Goal: Task Accomplishment & Management: Manage account settings

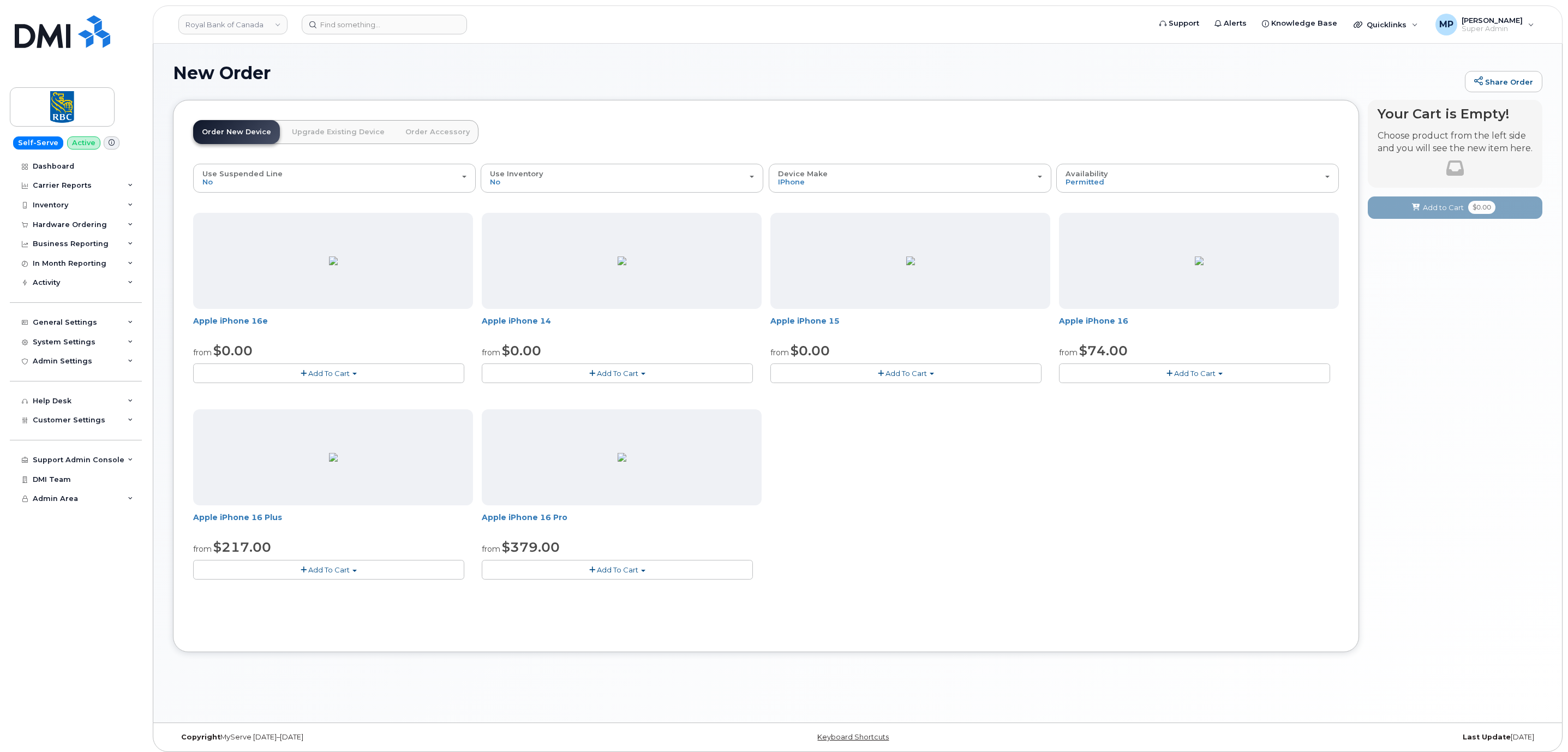
click at [756, 712] on div "New Order Share Order × Share This Order If you want to allow others to create …" at bounding box center [857, 383] width 1409 height 678
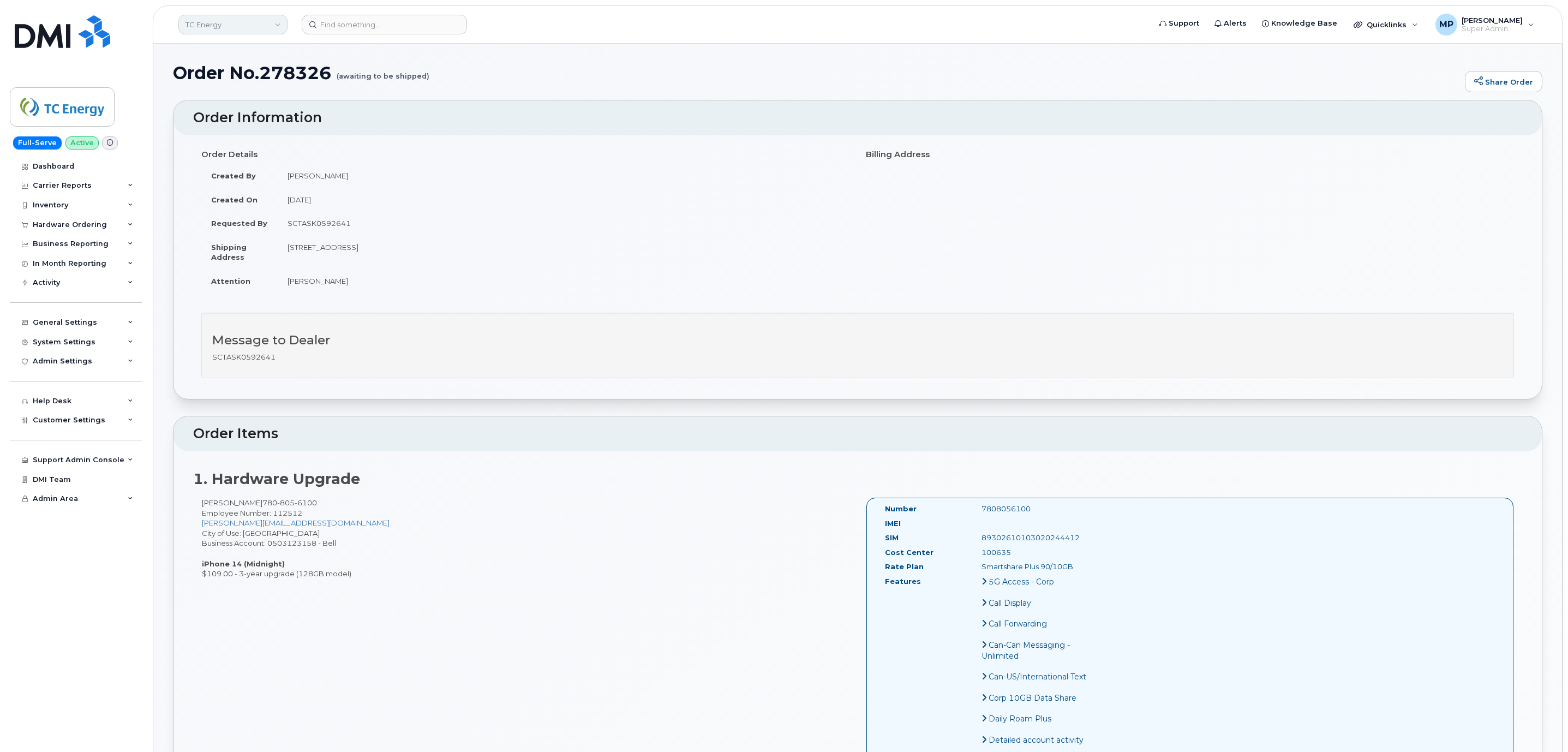
click at [214, 26] on link "TC Energy" at bounding box center [232, 24] width 109 height 20
type input "rentokil"
click at [309, 99] on link "Rentokil" at bounding box center [260, 103] width 160 height 22
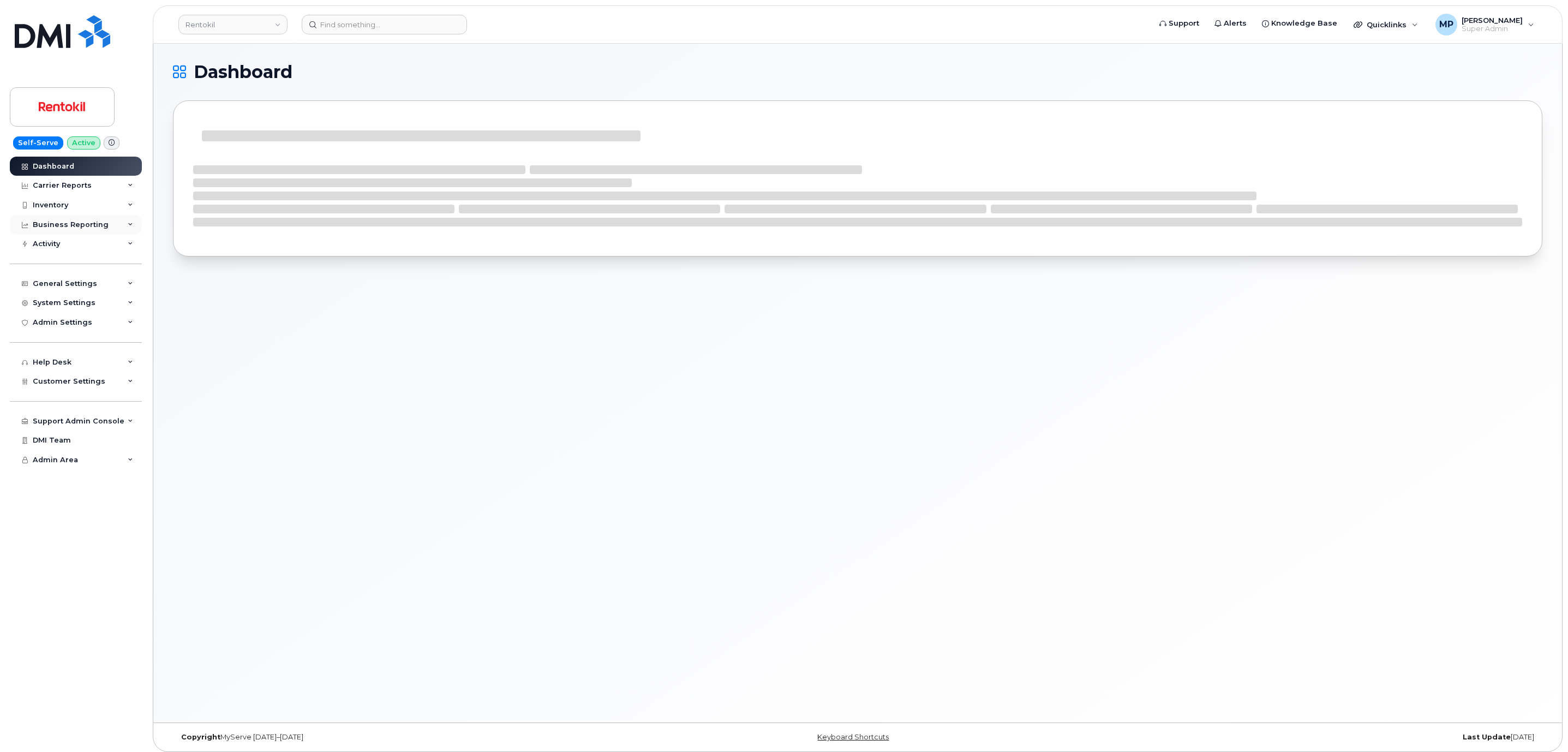
click at [58, 228] on div "Business Reporting" at bounding box center [70, 225] width 76 height 9
click at [66, 429] on div "Admin Settings" at bounding box center [62, 426] width 59 height 9
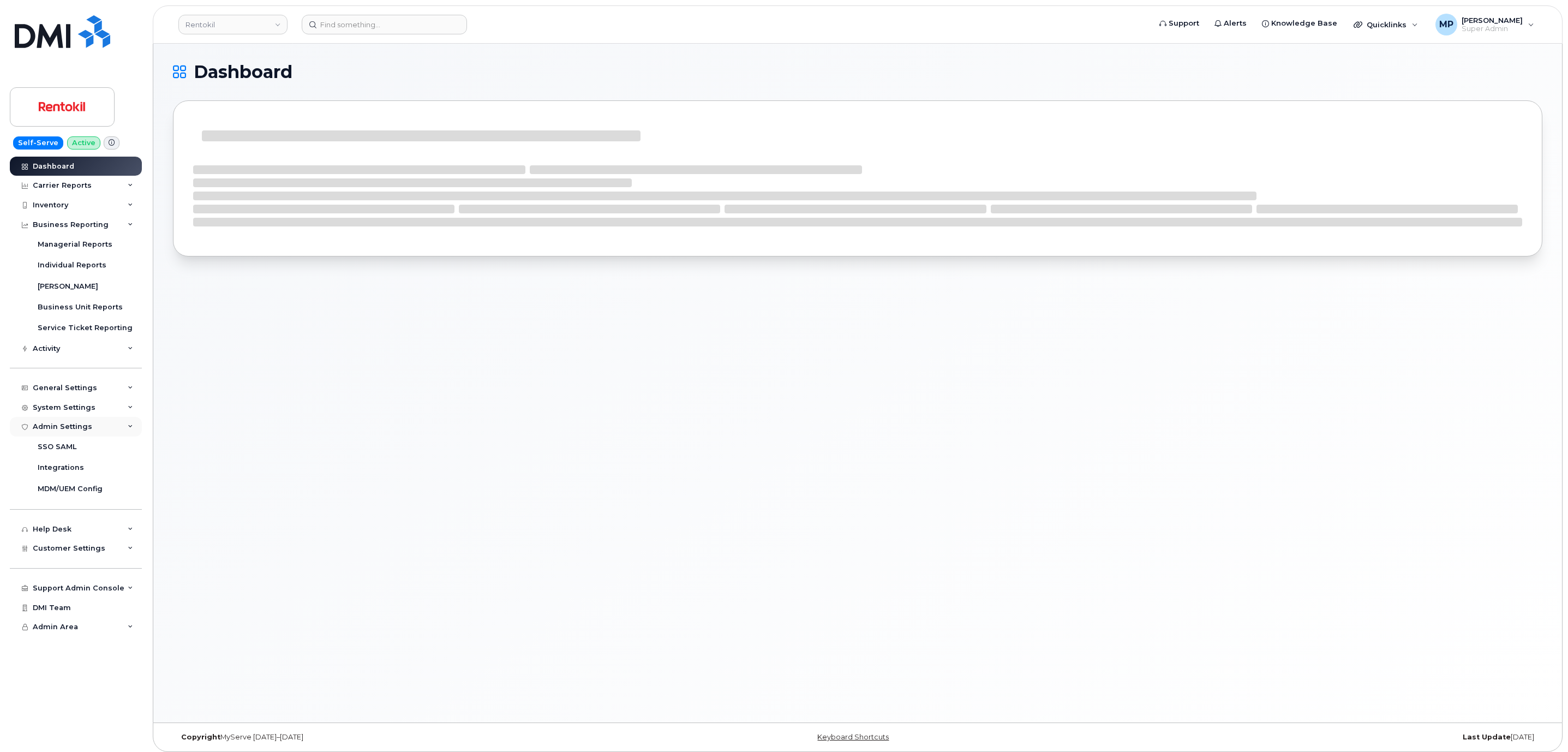
click at [66, 429] on div "Admin Settings" at bounding box center [62, 426] width 59 height 9
click at [73, 407] on div "System Settings" at bounding box center [64, 407] width 63 height 9
click at [76, 403] on div "System Settings" at bounding box center [64, 407] width 63 height 9
click at [77, 385] on div "General Settings" at bounding box center [65, 388] width 65 height 9
click at [76, 388] on div "General Settings" at bounding box center [65, 388] width 65 height 9
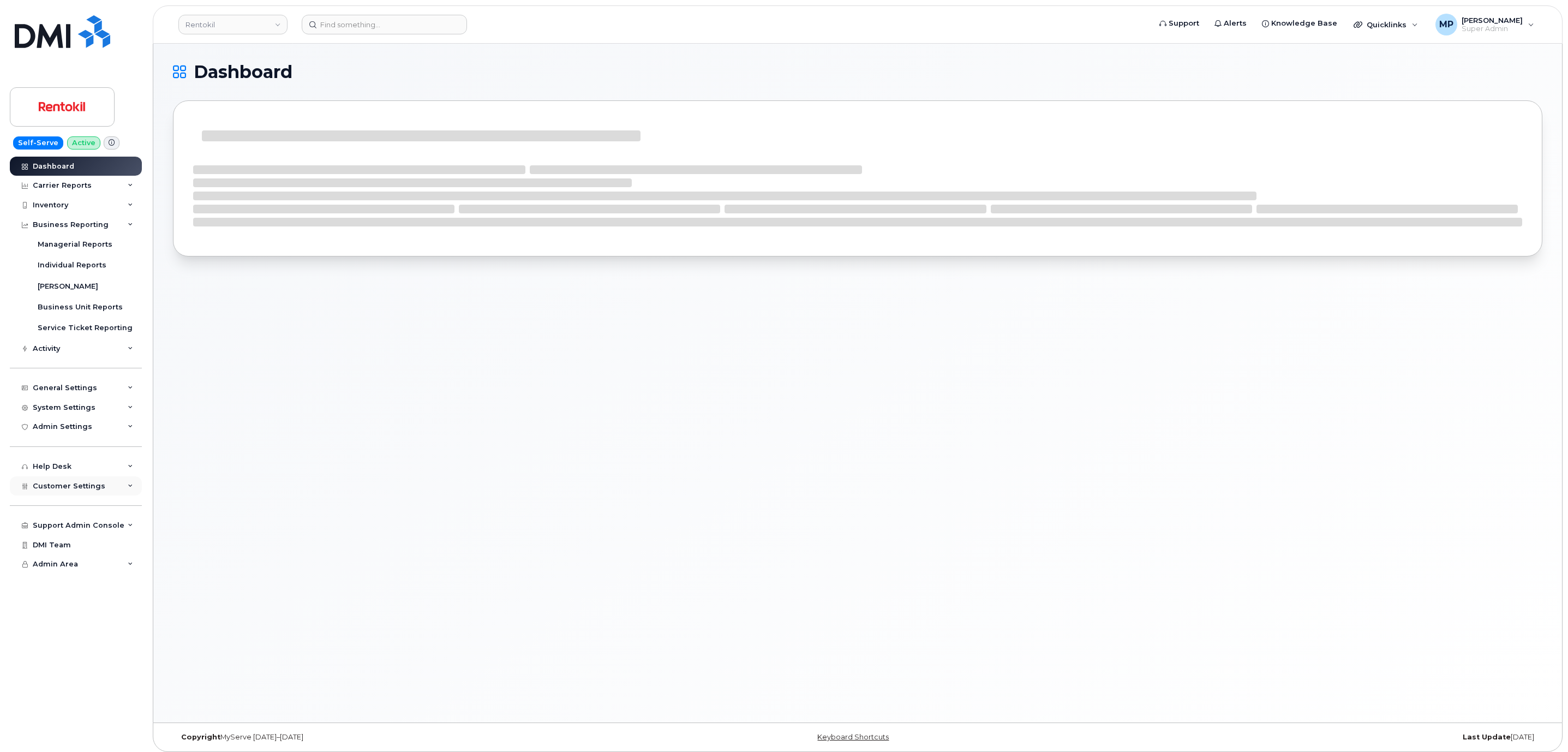
click at [71, 485] on span "Customer Settings" at bounding box center [68, 485] width 73 height 8
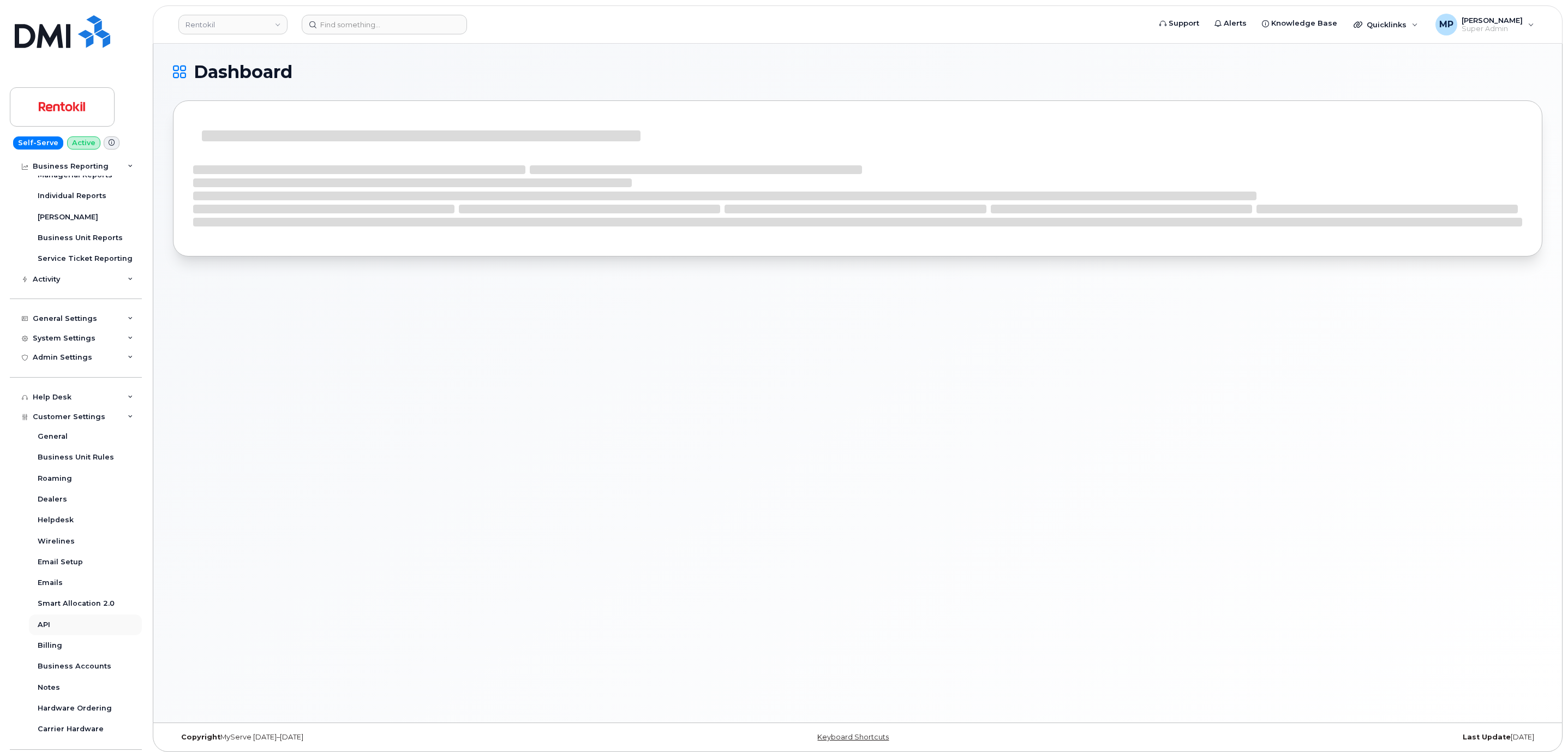
scroll to position [134, 0]
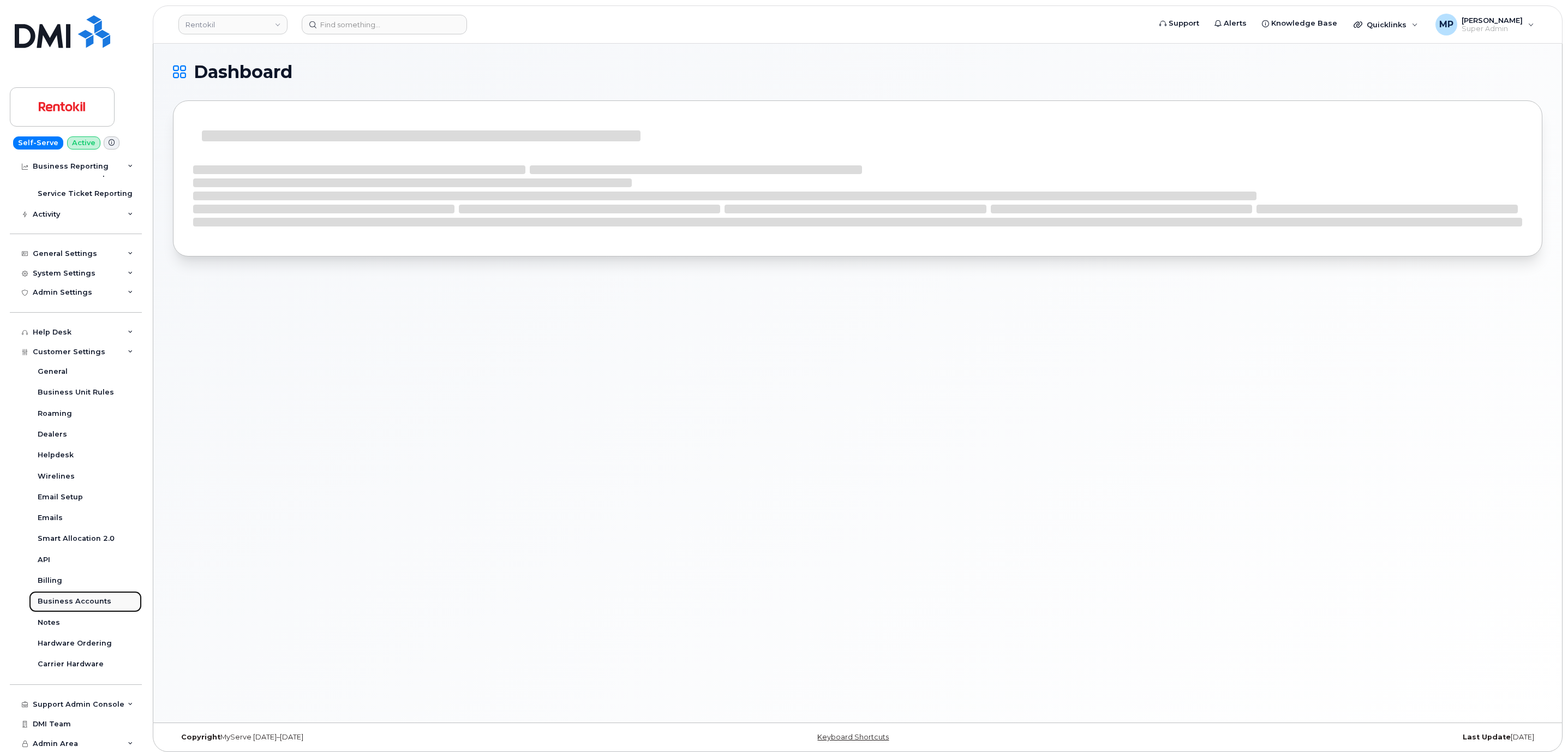
click at [64, 605] on div "Business Accounts" at bounding box center [75, 601] width 74 height 10
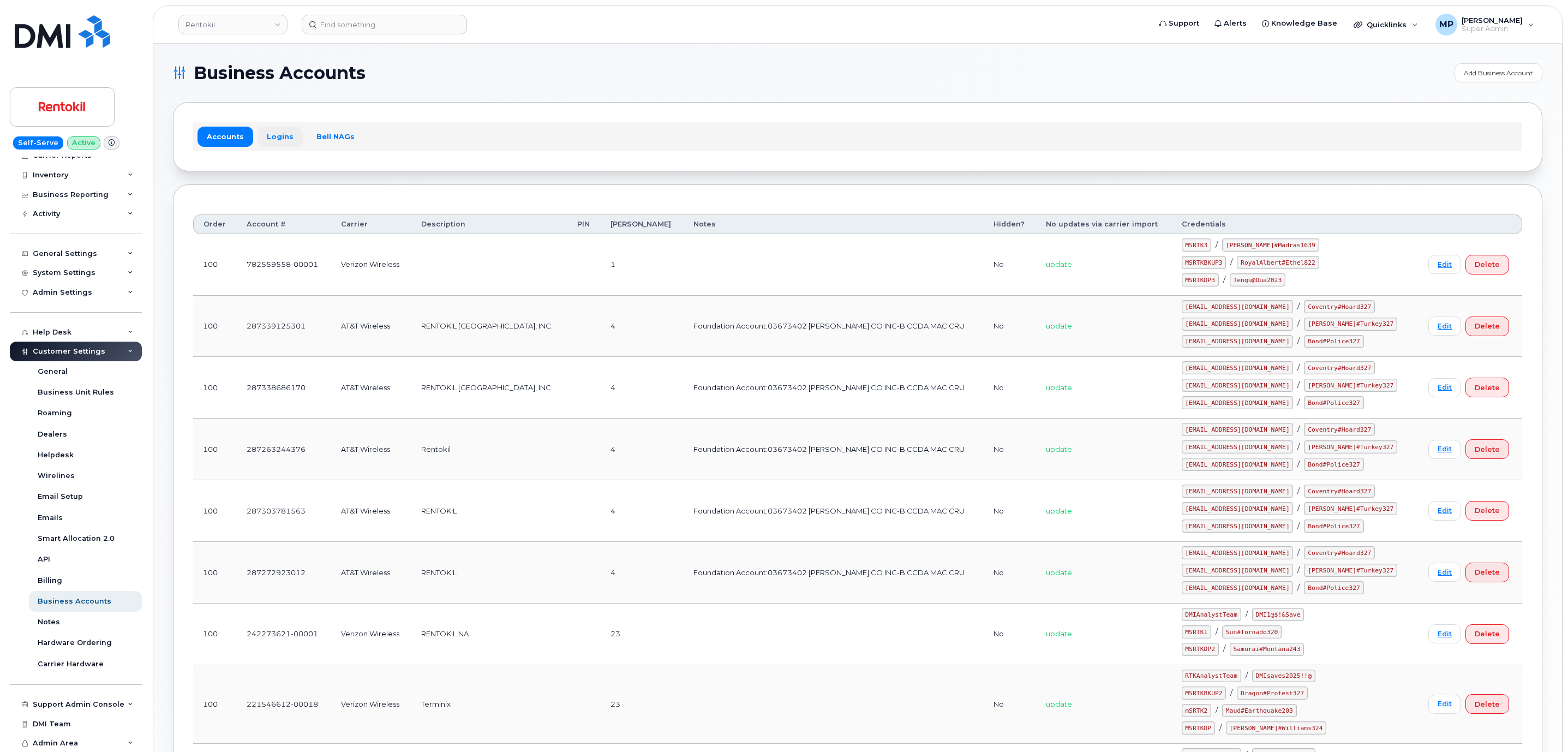
click at [267, 138] on link "Logins" at bounding box center [280, 137] width 45 height 20
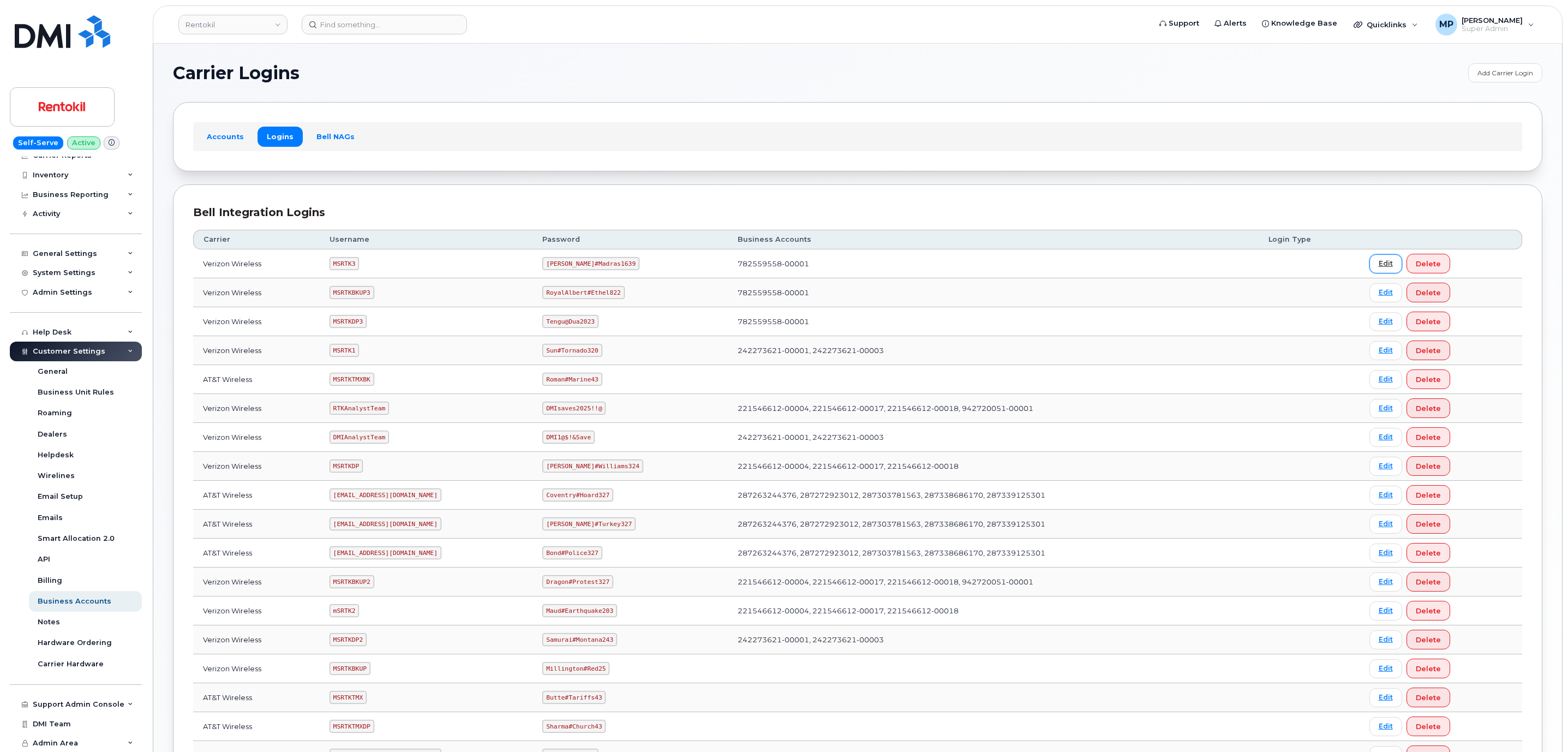
click at [1377, 265] on link "Edit" at bounding box center [1385, 264] width 32 height 19
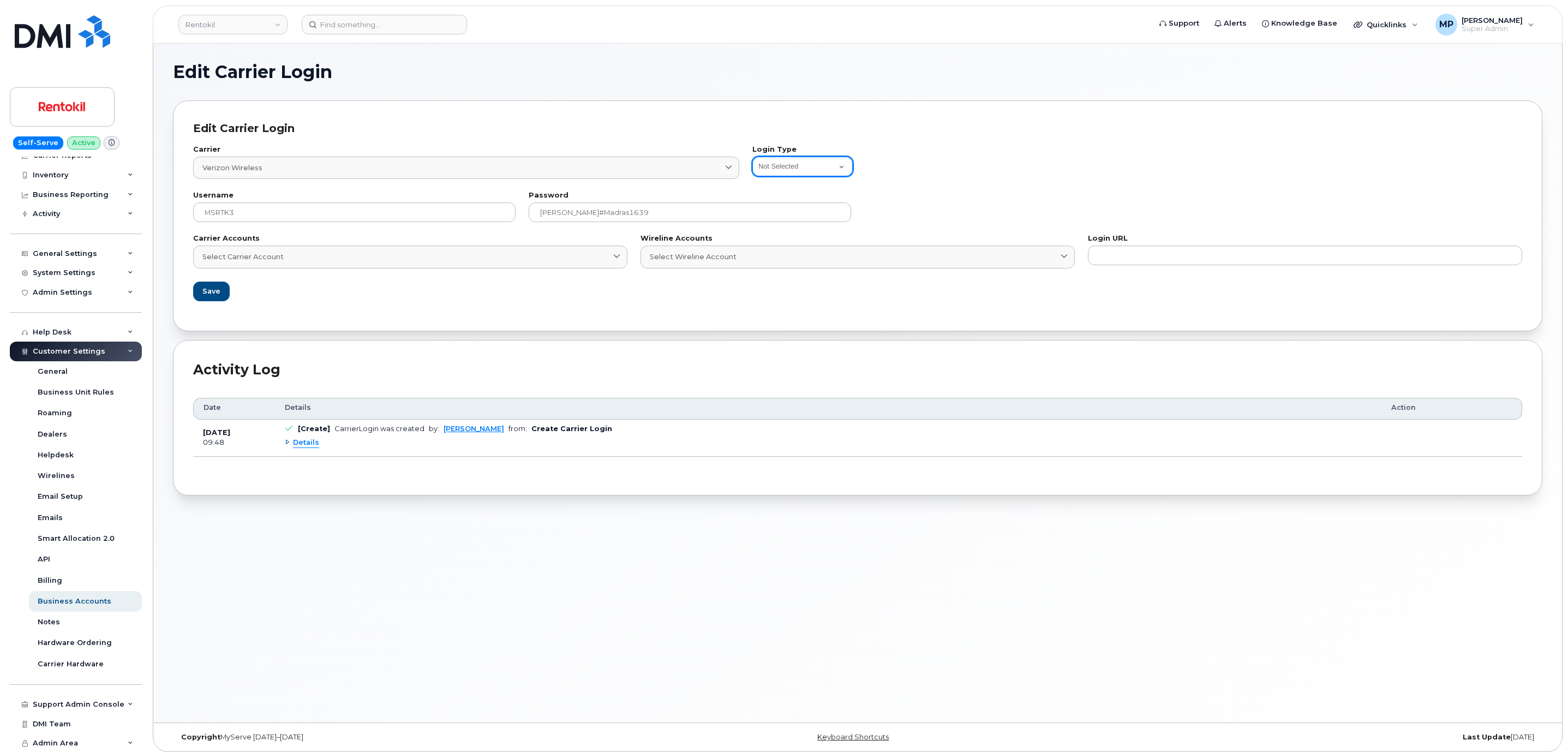
click at [807, 165] on select "Not Selected Bell Legacy eCare Login Telus IQ Telus IQ v2 Bell eOrdering Clearw…" at bounding box center [802, 166] width 101 height 20
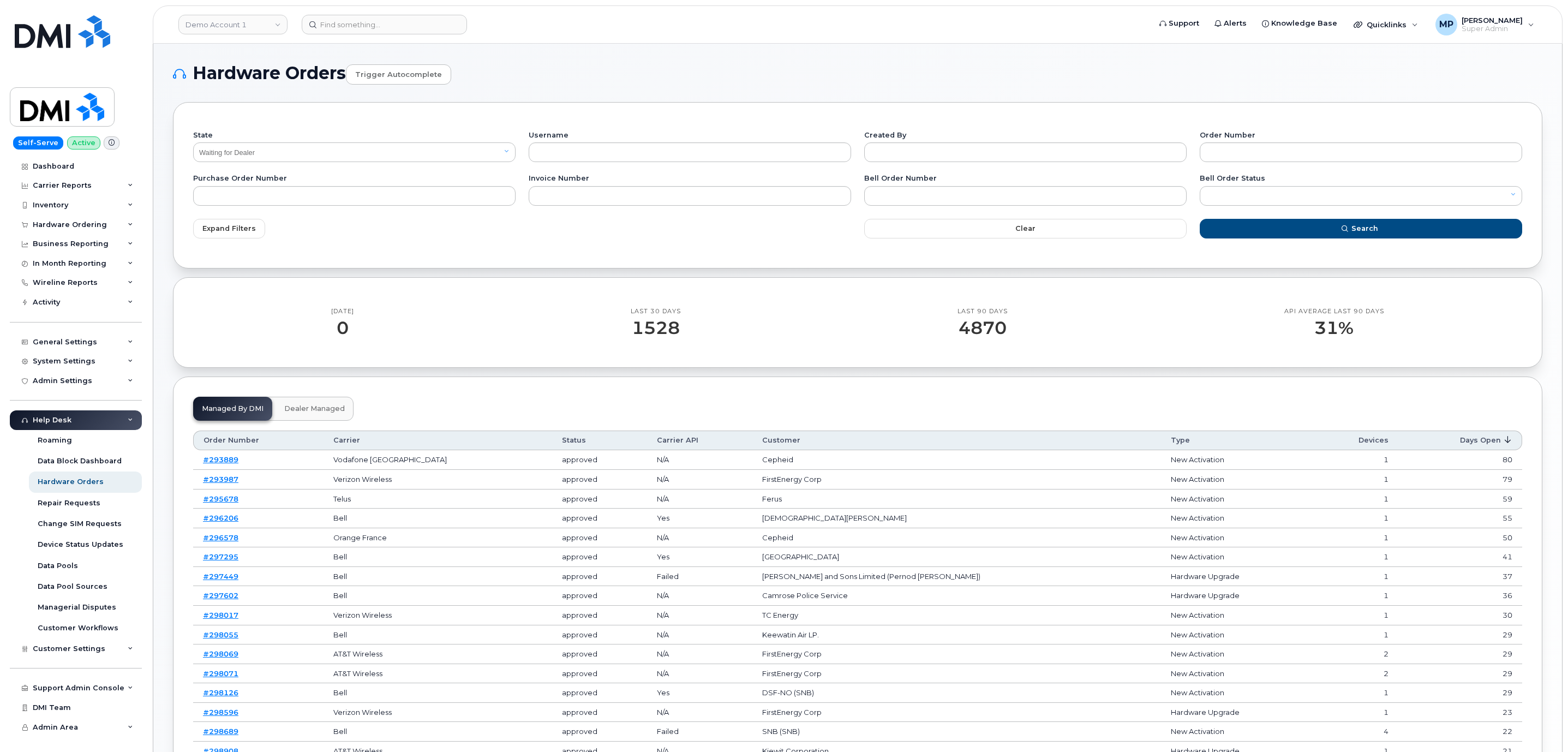
select select "Waiting for Dealer"
